Goal: Find specific page/section: Find specific page/section

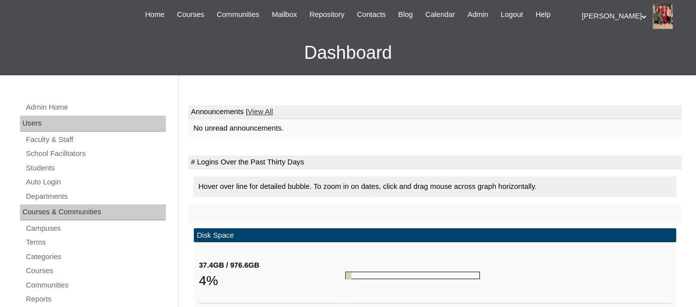
scroll to position [73, 0]
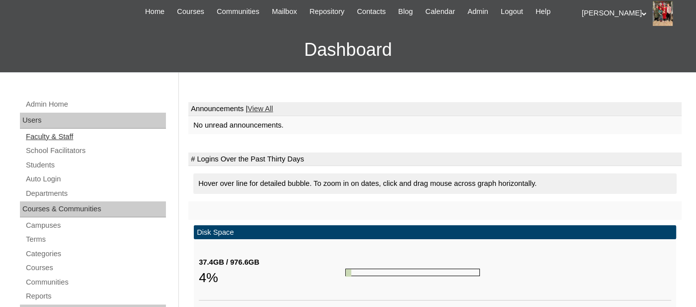
click at [48, 137] on link "Faculty & Staff" at bounding box center [95, 136] width 141 height 12
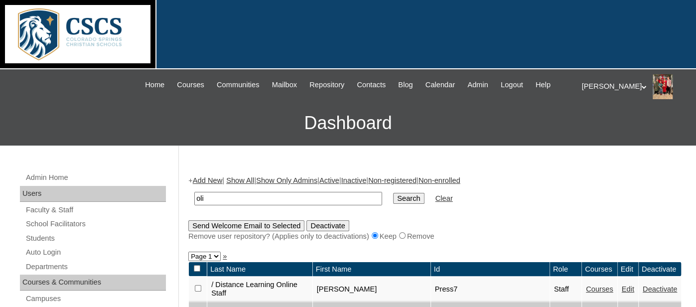
type input "[PERSON_NAME]"
click at [403, 201] on input "Search" at bounding box center [408, 198] width 31 height 11
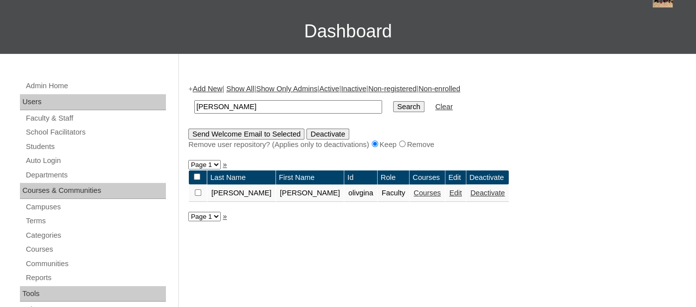
scroll to position [99, 0]
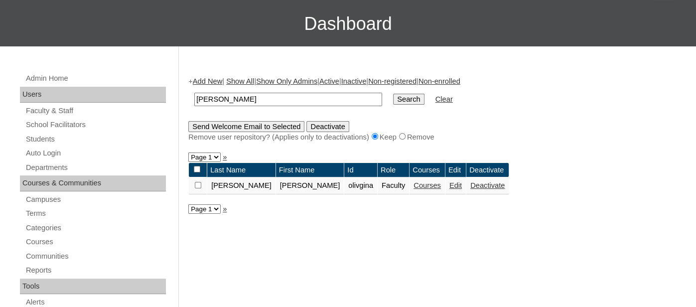
click at [413, 185] on link "Courses" at bounding box center [426, 185] width 27 height 8
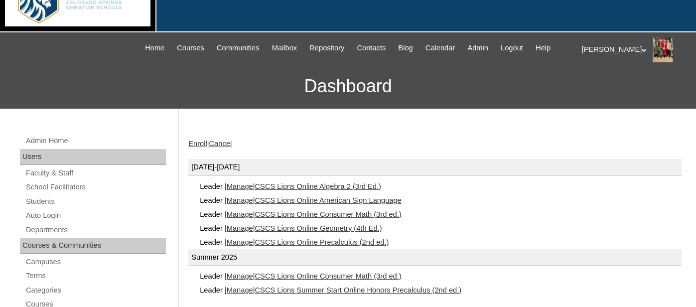
scroll to position [38, 0]
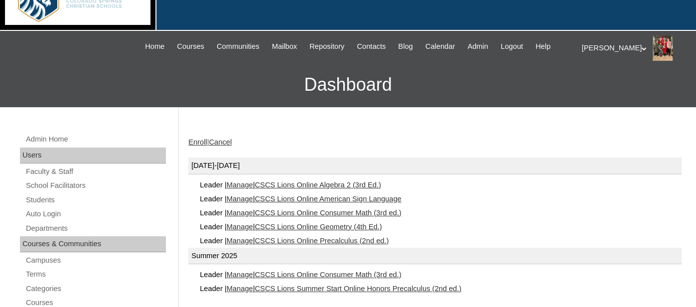
click at [334, 226] on link "CSCS Lions Online Geometry (4th Ed.)" at bounding box center [318, 227] width 127 height 8
